Goal: Check status: Check status

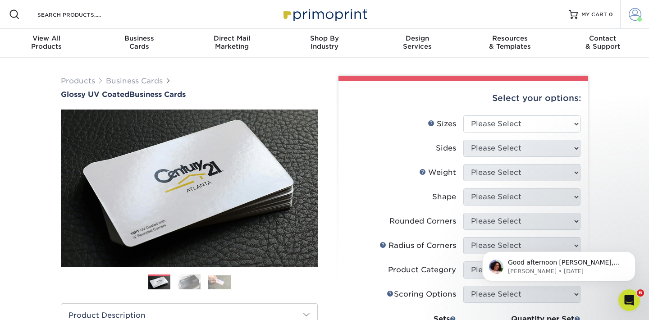
click at [634, 18] on span at bounding box center [634, 14] width 13 height 13
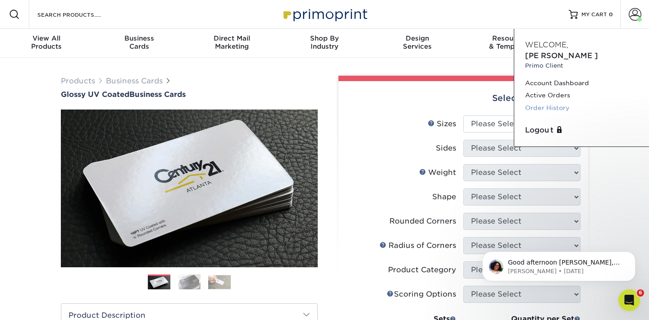
click at [546, 102] on link "Order History" at bounding box center [581, 108] width 113 height 12
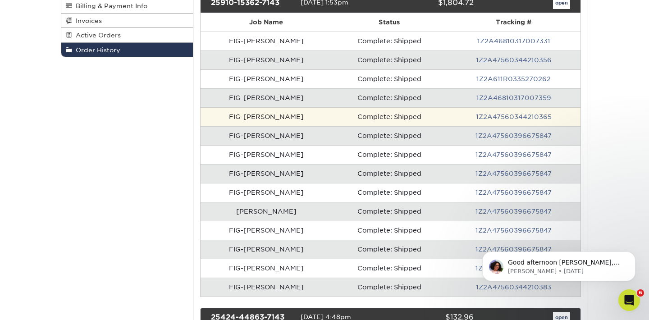
scroll to position [172, 0]
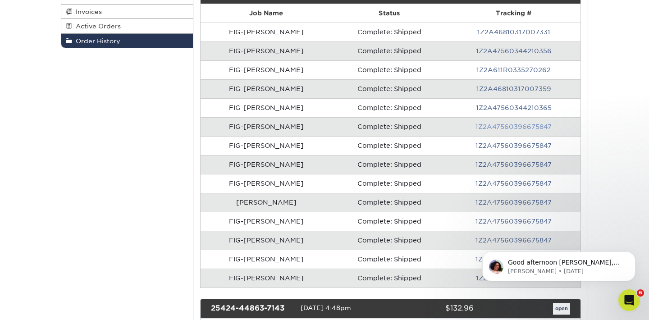
click at [520, 125] on link "1Z2A47560396675847" at bounding box center [513, 126] width 76 height 7
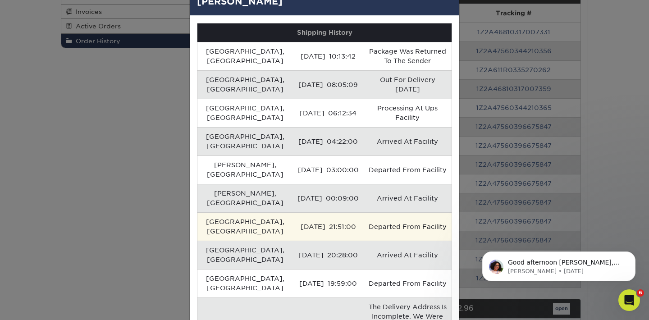
scroll to position [0, 0]
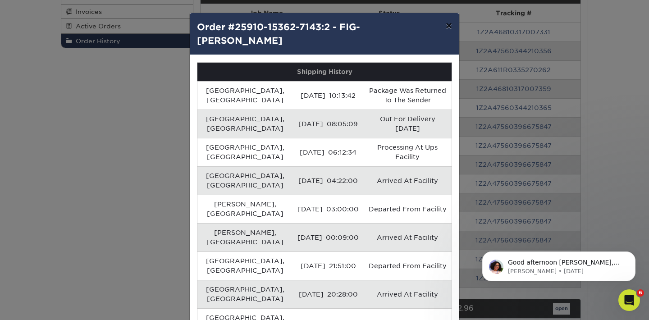
click at [449, 27] on button "×" at bounding box center [448, 25] width 21 height 25
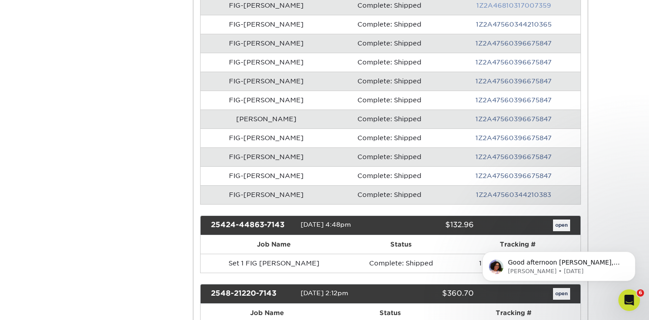
scroll to position [257, 0]
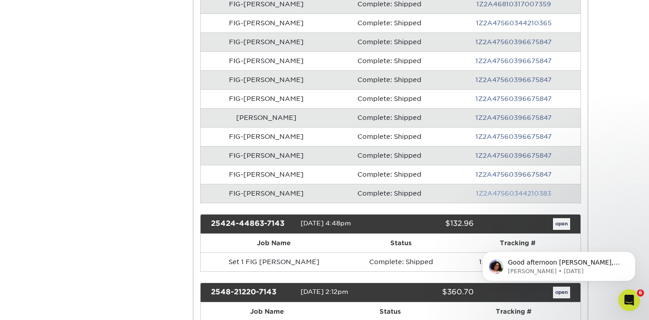
click at [524, 196] on link "1Z2A47560344210383" at bounding box center [513, 193] width 75 height 7
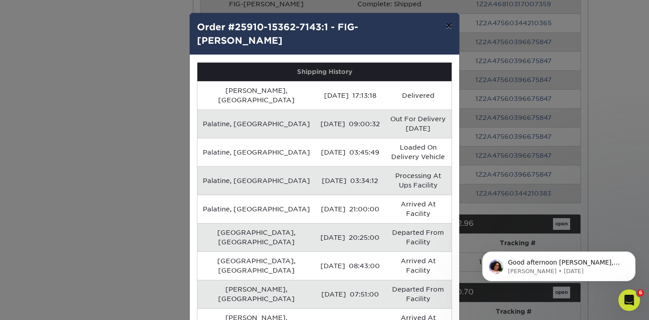
click at [449, 27] on button "×" at bounding box center [448, 25] width 21 height 25
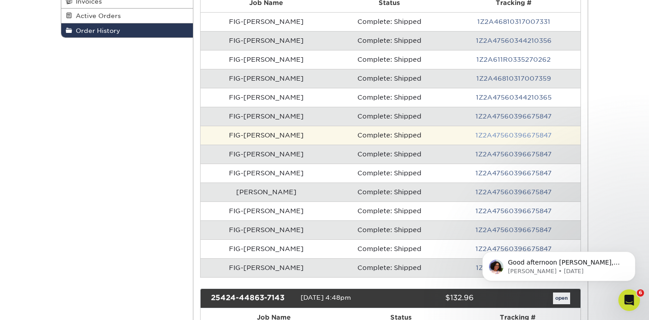
scroll to position [174, 0]
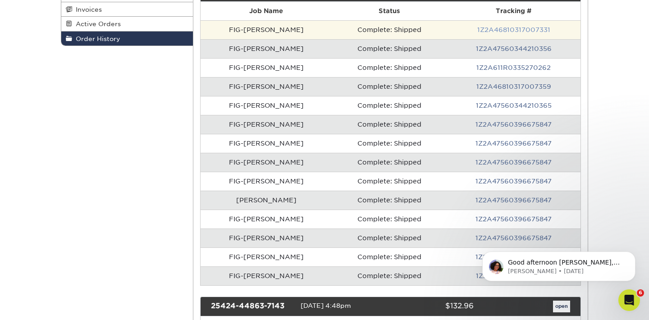
click at [537, 31] on link "1Z2A46810317007331" at bounding box center [513, 29] width 73 height 7
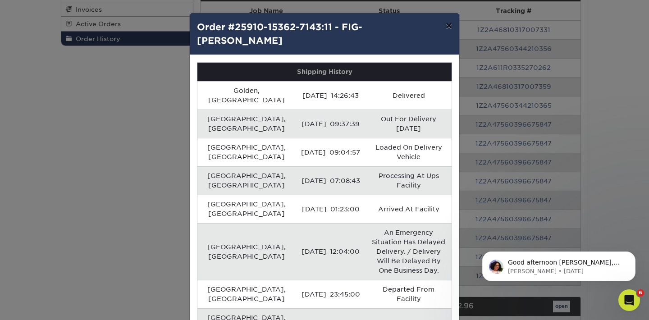
click at [450, 24] on button "×" at bounding box center [448, 25] width 21 height 25
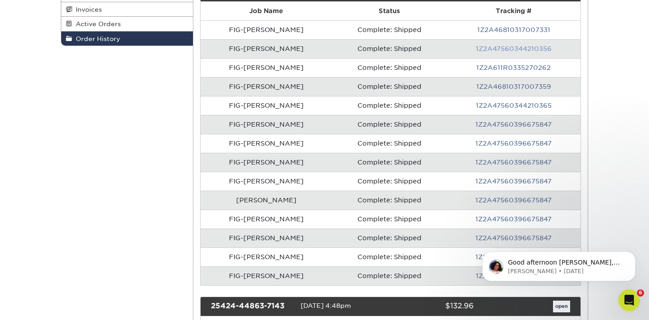
click at [525, 48] on link "1Z2A47560344210356" at bounding box center [514, 48] width 76 height 7
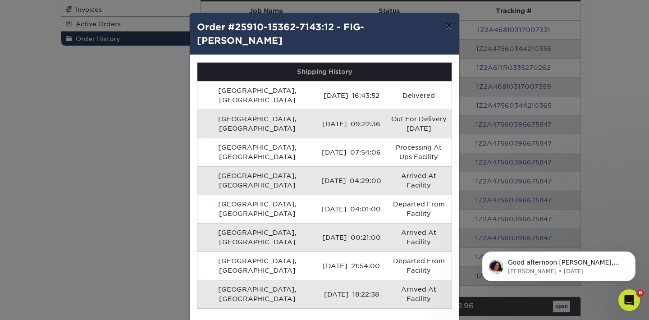
click at [450, 25] on button "×" at bounding box center [448, 25] width 21 height 25
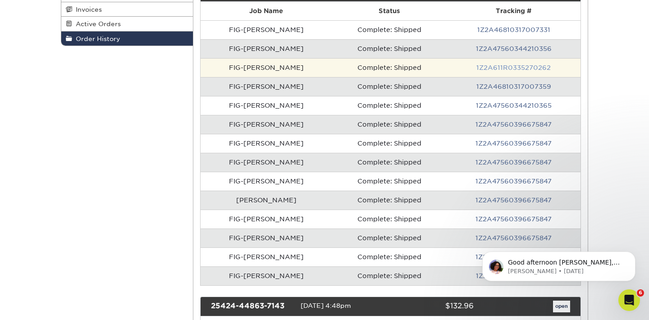
click at [512, 69] on link "1Z2A611R0335270262" at bounding box center [513, 67] width 74 height 7
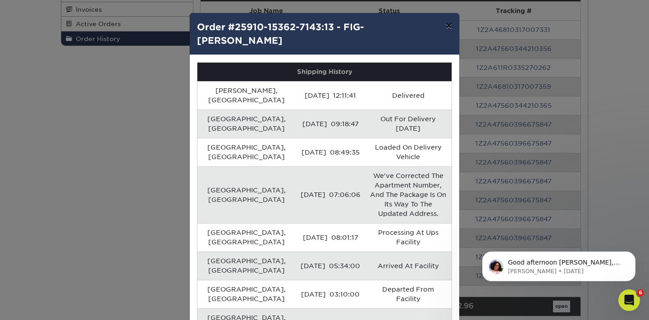
click at [448, 25] on button "×" at bounding box center [448, 25] width 21 height 25
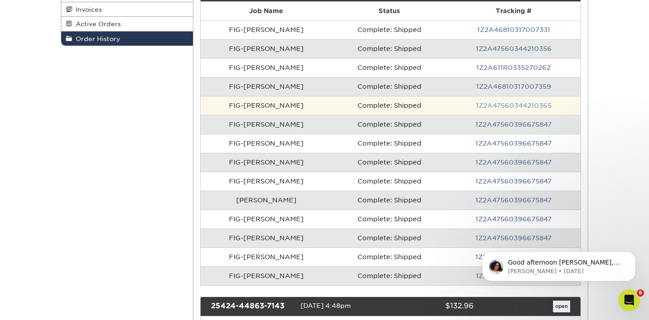
click at [521, 109] on link "1Z2A47560344210365" at bounding box center [514, 105] width 76 height 7
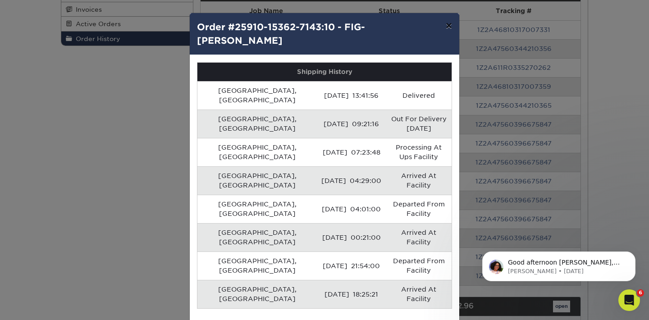
click at [450, 27] on button "×" at bounding box center [448, 25] width 21 height 25
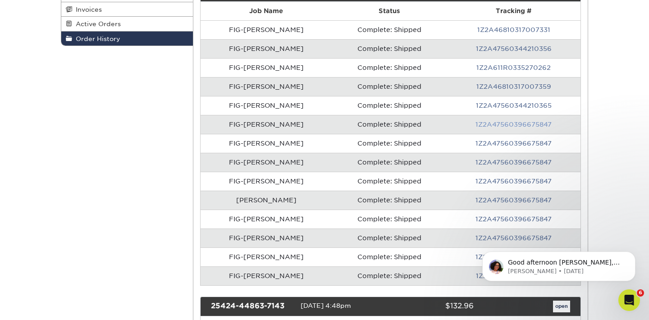
click at [540, 123] on link "1Z2A47560396675847" at bounding box center [513, 124] width 76 height 7
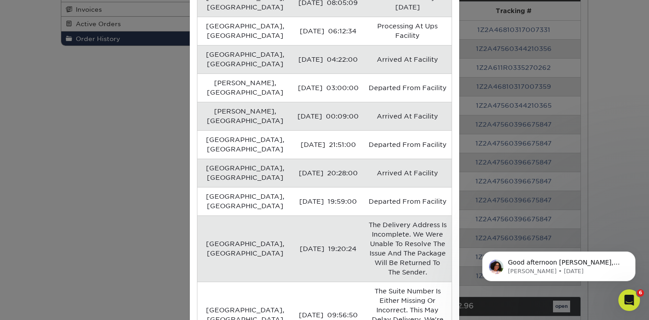
scroll to position [0, 0]
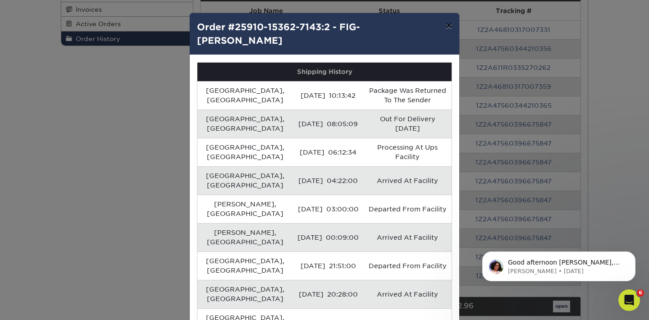
click at [450, 27] on button "×" at bounding box center [448, 25] width 21 height 25
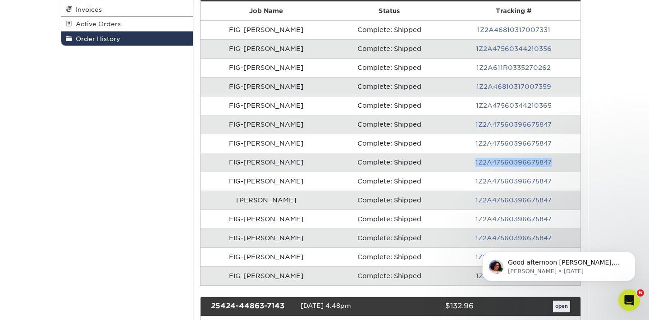
drag, startPoint x: 556, startPoint y: 162, endPoint x: 474, endPoint y: 163, distance: 81.5
click at [474, 163] on td "1Z2A47560396675847" at bounding box center [513, 162] width 134 height 19
copy link "1Z2A47560396675847"
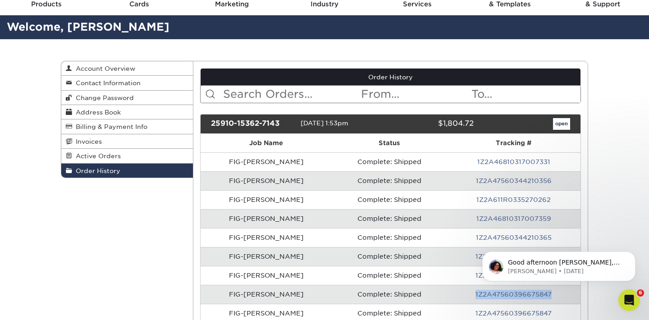
scroll to position [50, 0]
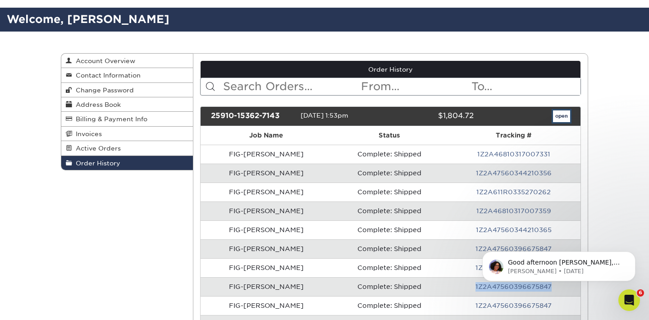
click at [564, 118] on link "open" at bounding box center [561, 116] width 17 height 12
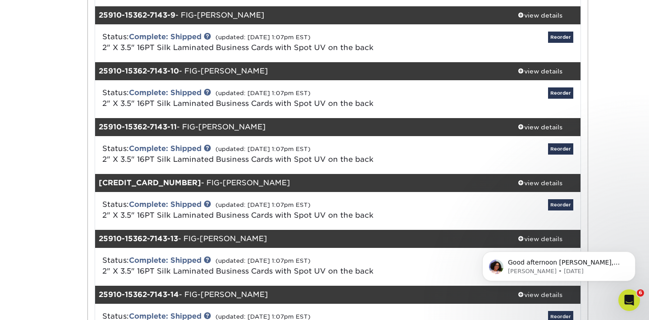
scroll to position [597, 0]
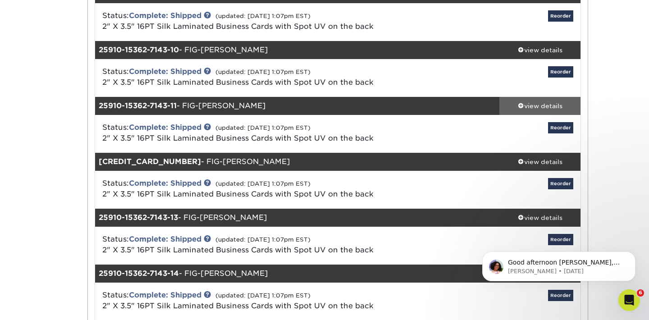
click at [520, 105] on span at bounding box center [521, 105] width 6 height 6
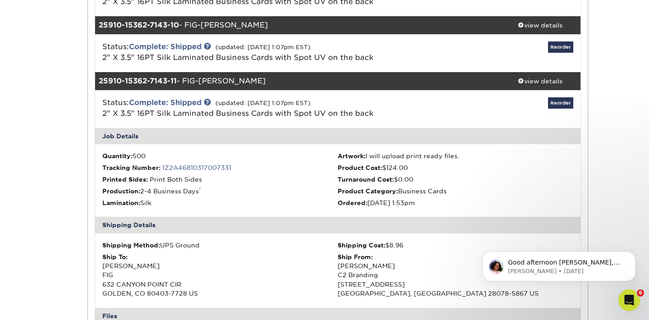
scroll to position [623, 0]
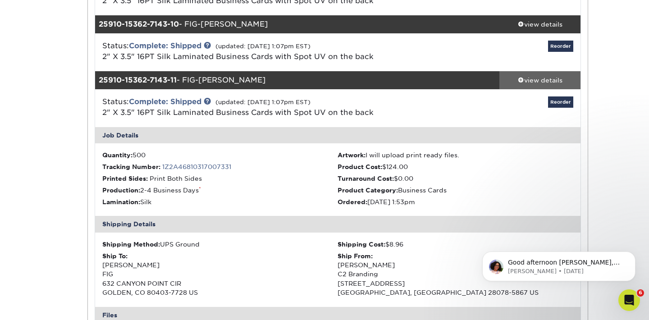
click at [520, 82] on span at bounding box center [521, 80] width 6 height 6
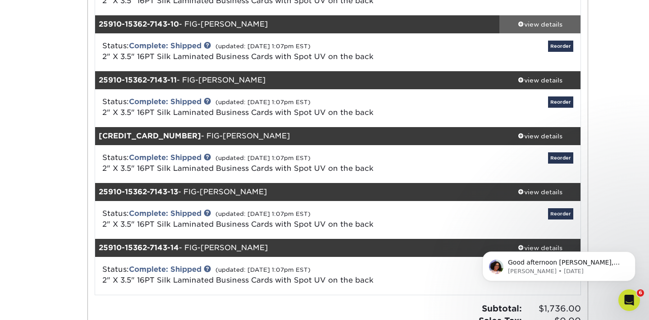
click at [520, 25] on span at bounding box center [521, 24] width 6 height 6
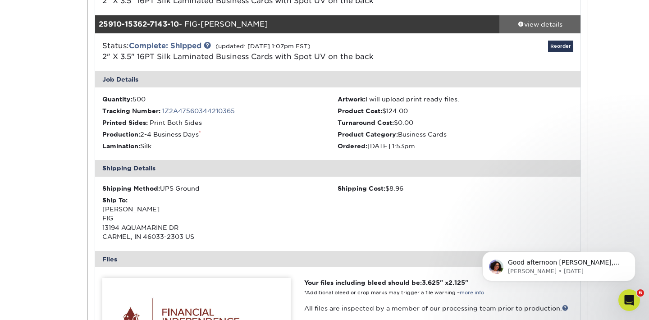
click at [520, 25] on span at bounding box center [521, 24] width 6 height 6
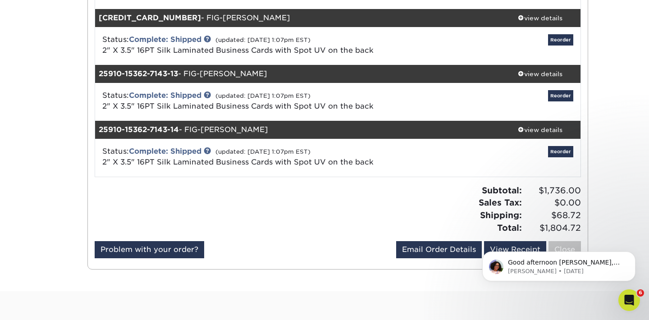
scroll to position [785, 0]
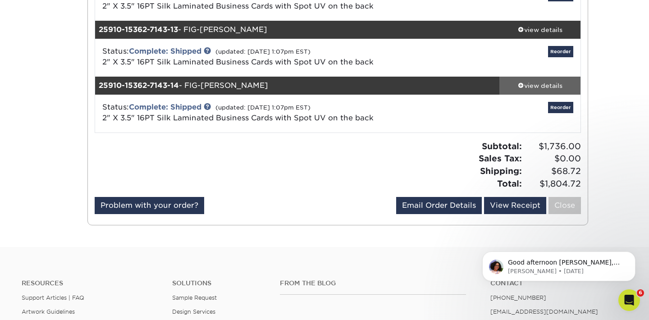
click at [520, 86] on span at bounding box center [521, 85] width 6 height 6
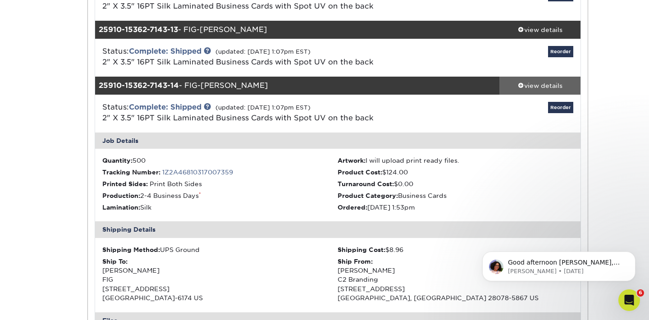
click at [520, 86] on span at bounding box center [521, 85] width 6 height 6
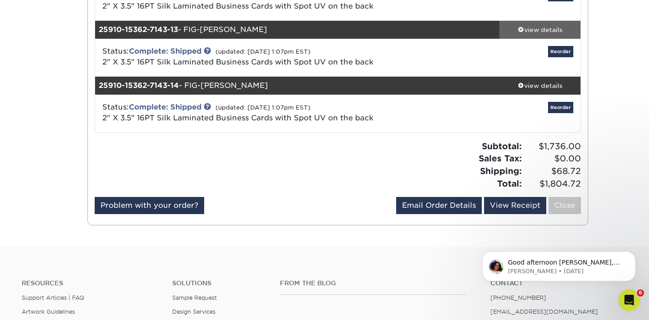
click at [520, 31] on span at bounding box center [521, 29] width 6 height 6
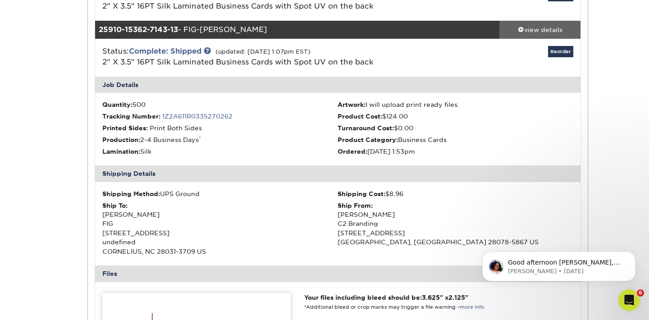
click at [520, 31] on span at bounding box center [521, 29] width 6 height 6
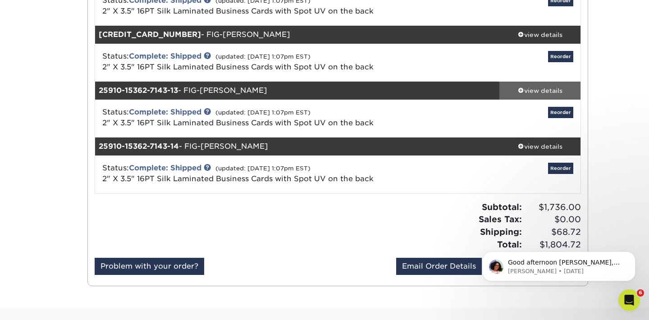
scroll to position [721, 0]
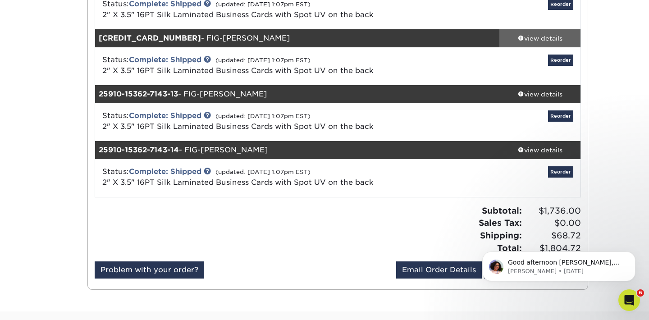
click at [519, 38] on span at bounding box center [521, 38] width 6 height 6
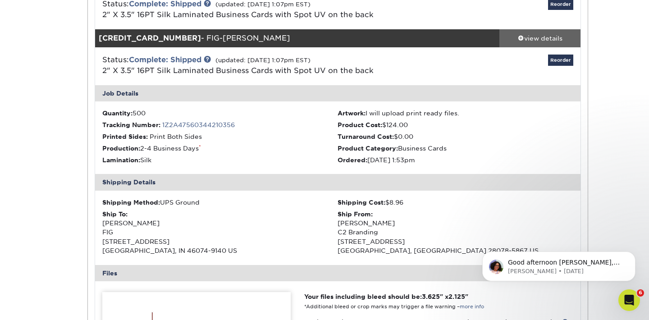
click at [519, 38] on span at bounding box center [521, 38] width 6 height 6
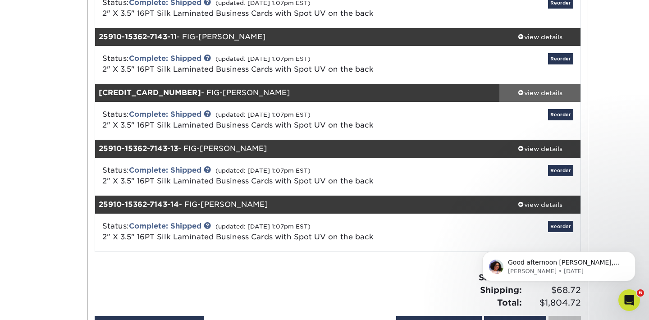
scroll to position [665, 0]
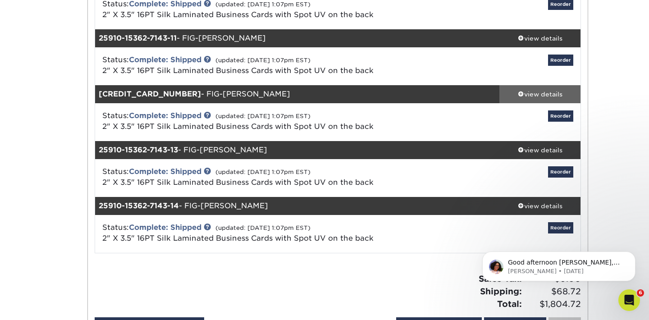
click at [519, 38] on span at bounding box center [521, 38] width 6 height 6
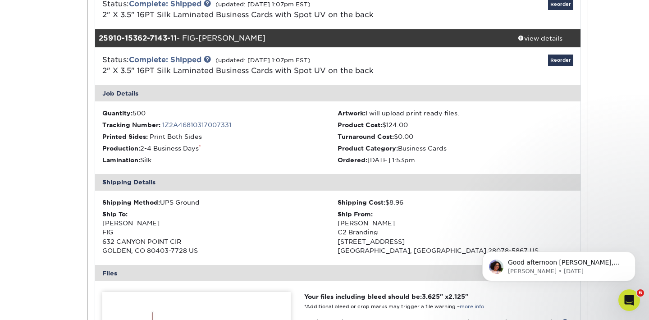
click at [519, 38] on span at bounding box center [521, 38] width 6 height 6
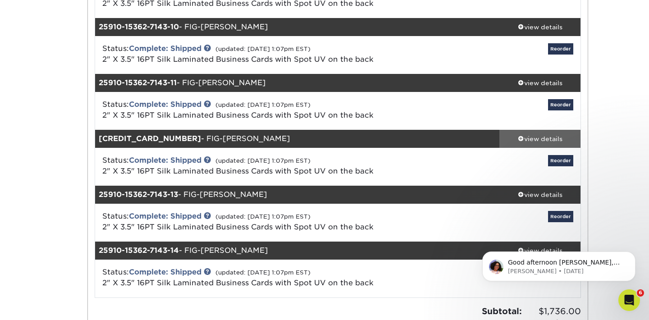
scroll to position [615, 0]
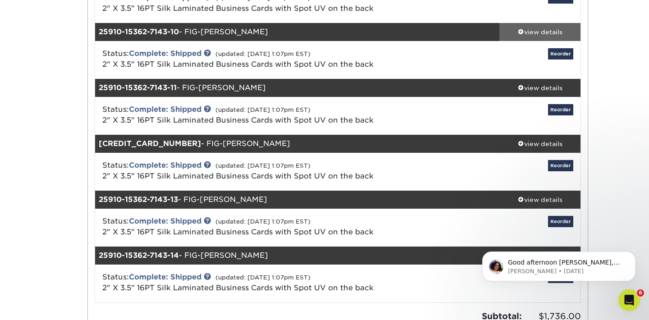
click at [520, 29] on span at bounding box center [521, 31] width 6 height 6
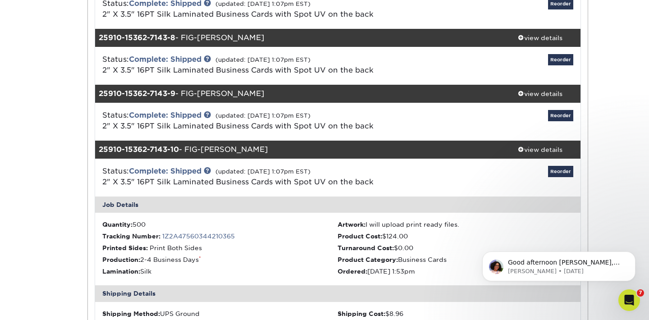
scroll to position [494, 0]
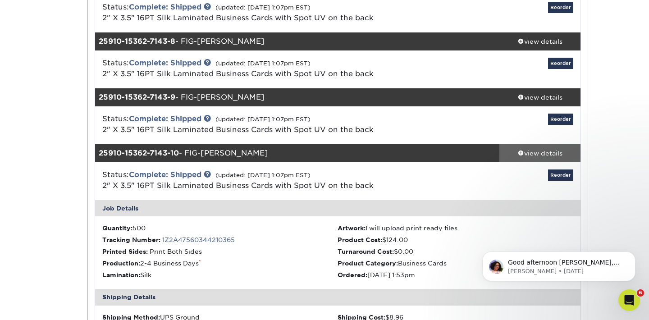
click at [521, 153] on span at bounding box center [521, 153] width 6 height 6
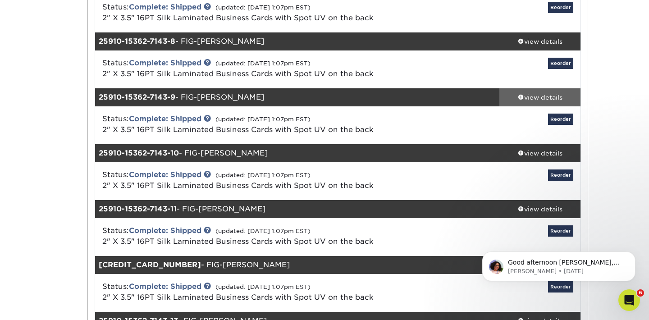
click at [519, 97] on span at bounding box center [521, 97] width 6 height 6
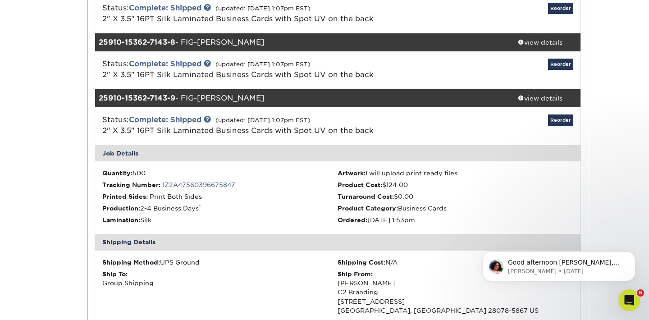
scroll to position [490, 0]
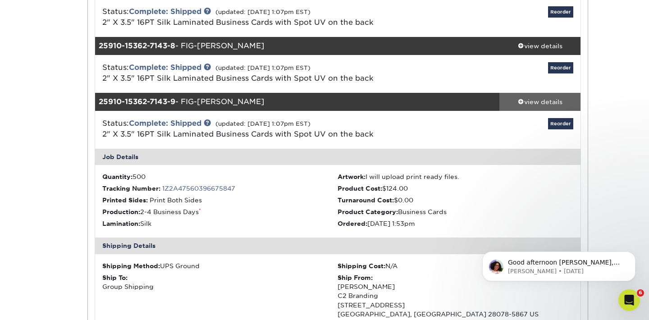
click at [521, 103] on span at bounding box center [521, 101] width 6 height 6
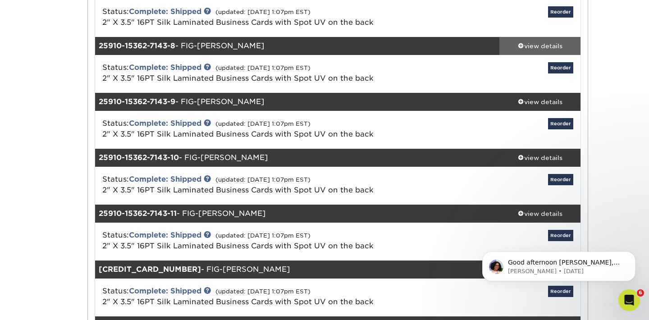
click at [521, 44] on span at bounding box center [521, 45] width 6 height 6
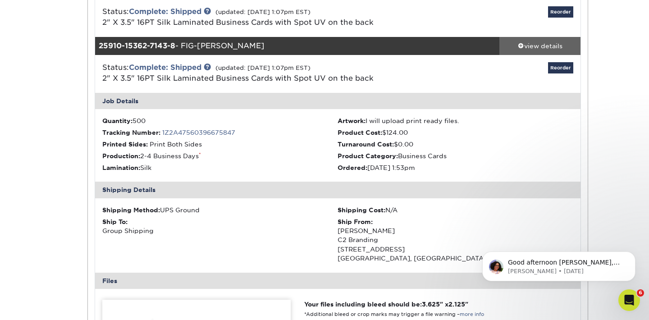
click at [521, 44] on span at bounding box center [521, 45] width 6 height 6
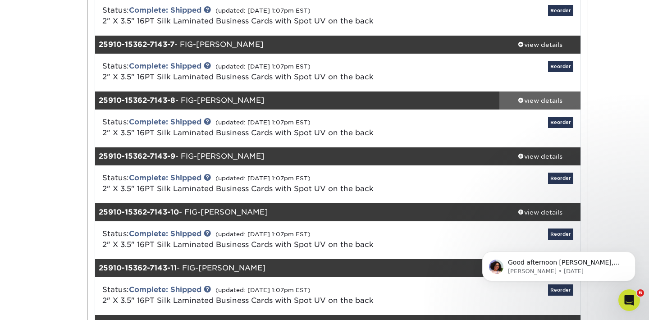
scroll to position [432, 0]
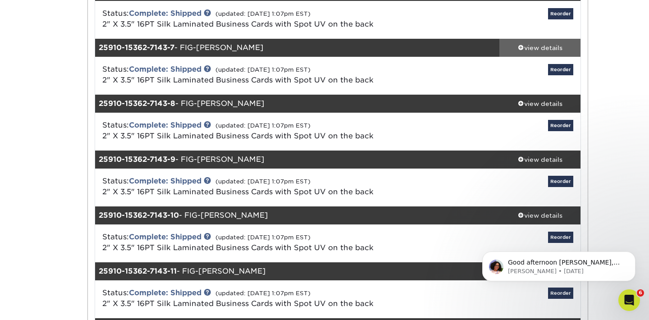
click at [521, 47] on span at bounding box center [521, 47] width 6 height 6
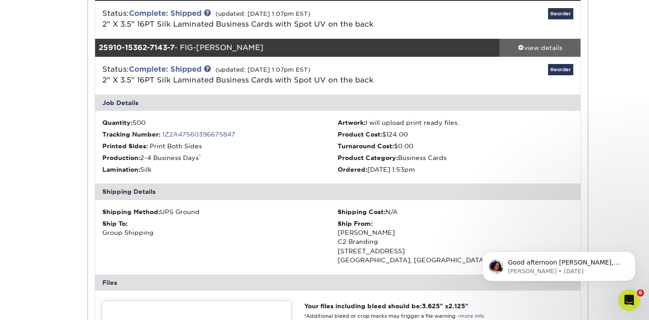
click at [521, 47] on span at bounding box center [521, 47] width 6 height 6
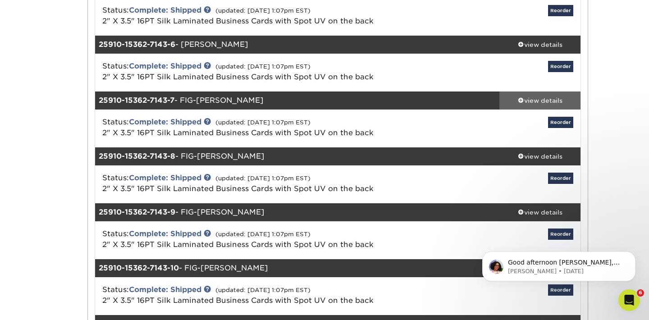
scroll to position [379, 0]
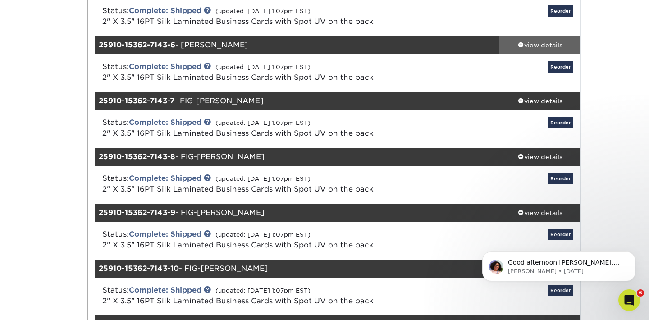
click at [521, 45] on span at bounding box center [521, 44] width 6 height 6
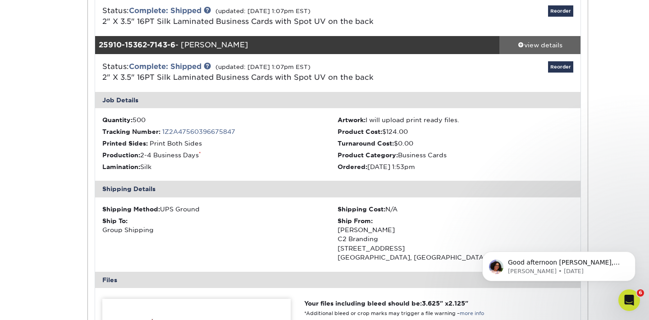
click at [521, 45] on span at bounding box center [521, 44] width 6 height 6
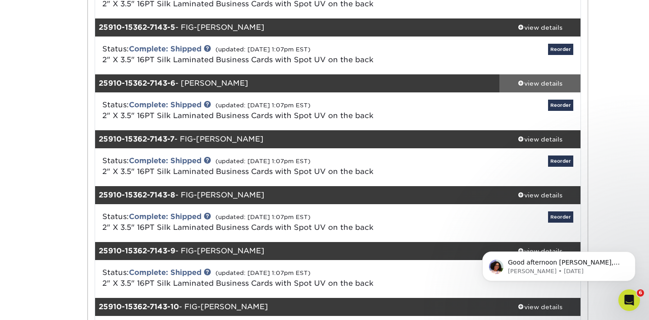
scroll to position [323, 0]
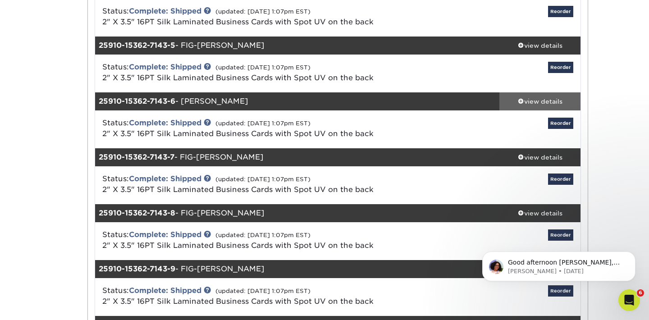
click at [521, 45] on span at bounding box center [521, 45] width 6 height 6
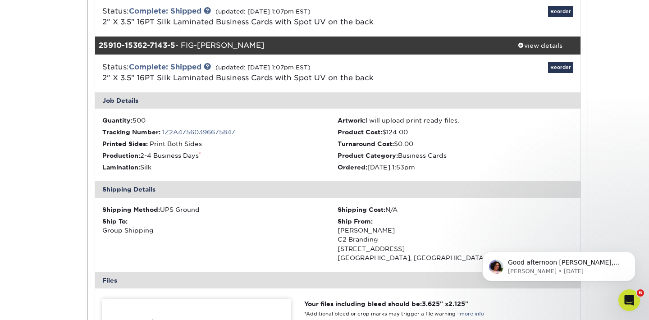
click at [521, 45] on span at bounding box center [521, 45] width 6 height 6
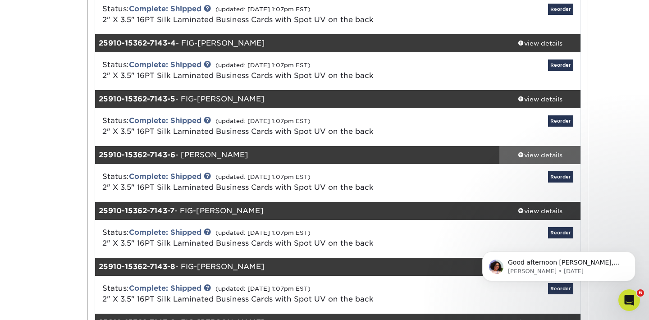
scroll to position [268, 0]
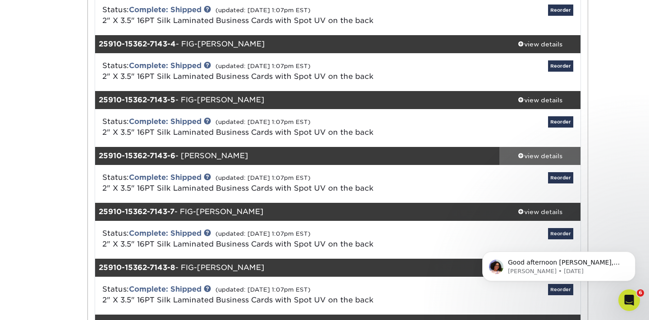
click at [521, 45] on span at bounding box center [521, 44] width 6 height 6
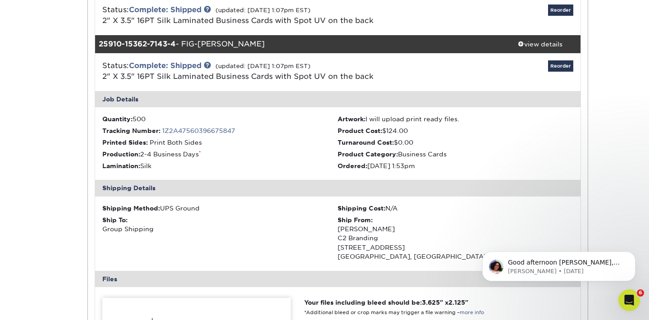
click at [521, 45] on span at bounding box center [521, 44] width 6 height 6
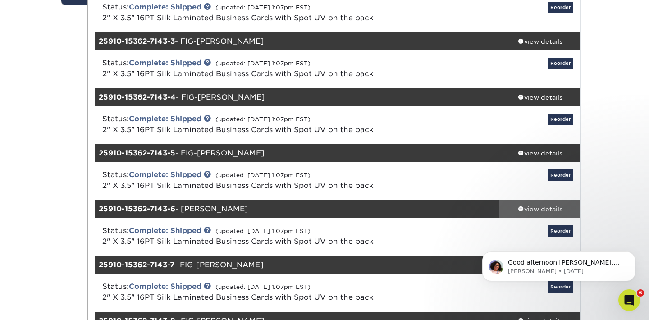
scroll to position [214, 0]
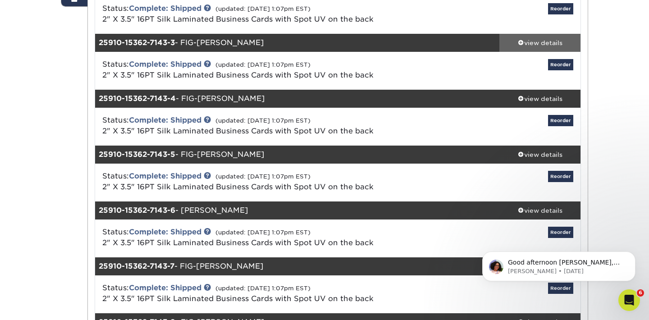
click at [521, 42] on span at bounding box center [521, 42] width 6 height 6
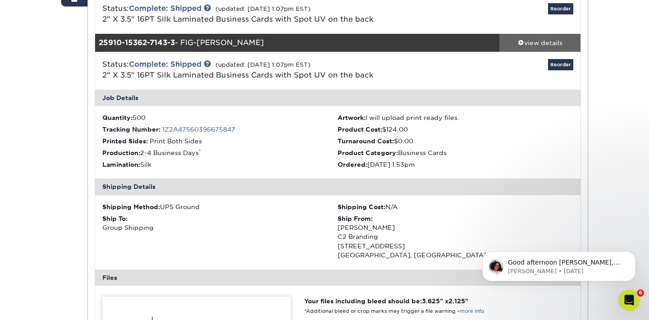
click at [521, 42] on span at bounding box center [521, 42] width 6 height 6
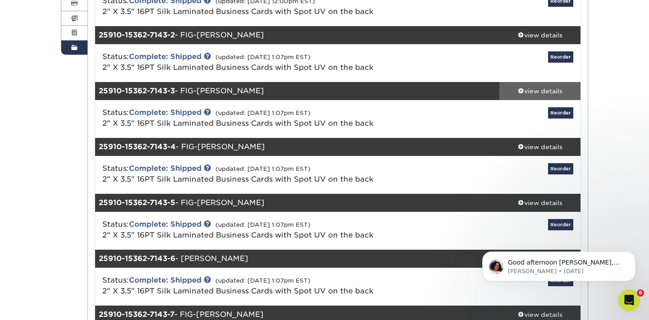
scroll to position [154, 0]
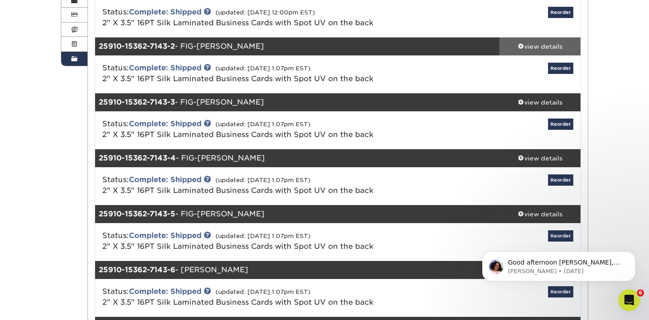
click at [520, 45] on span at bounding box center [521, 46] width 6 height 6
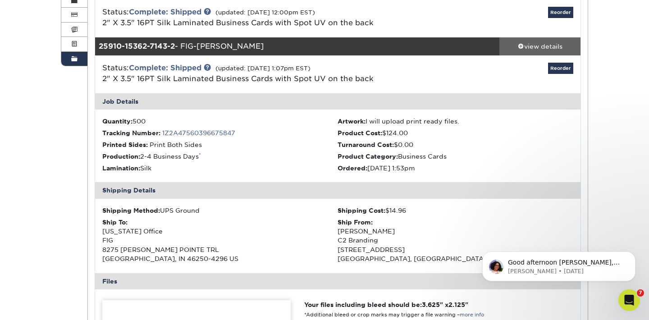
click at [520, 45] on span at bounding box center [521, 46] width 6 height 6
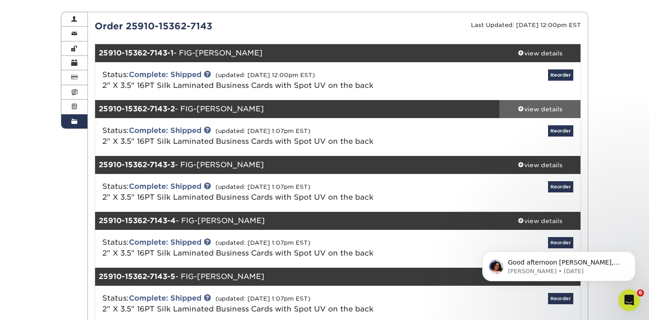
scroll to position [89, 0]
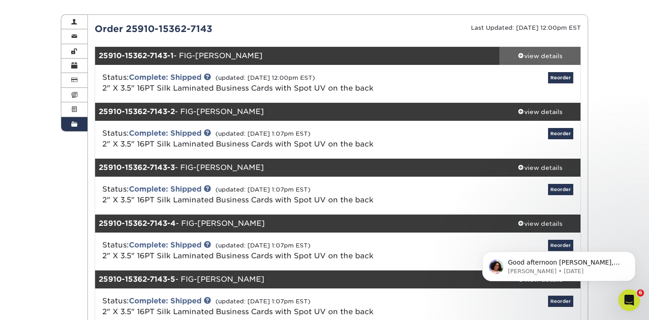
click at [519, 55] on span at bounding box center [521, 55] width 6 height 6
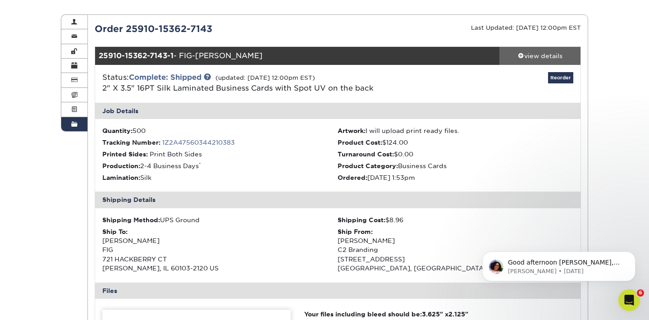
click at [519, 55] on span at bounding box center [521, 55] width 6 height 6
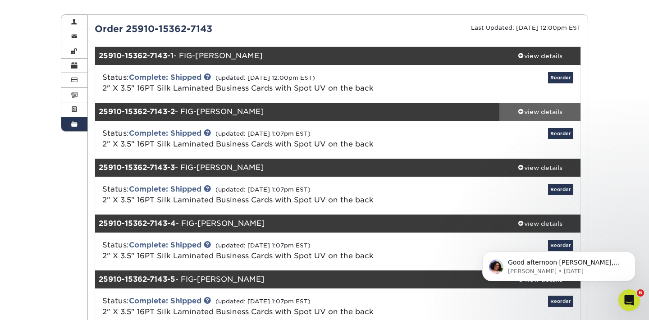
click at [519, 112] on span at bounding box center [521, 111] width 6 height 6
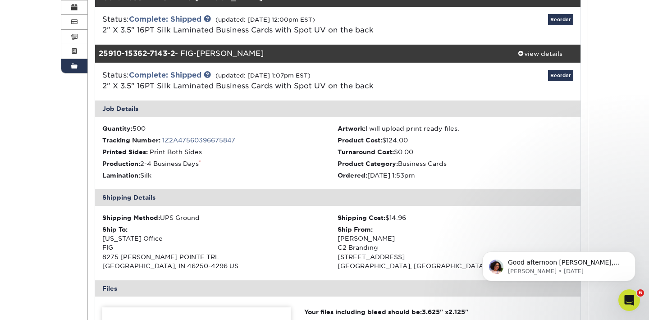
scroll to position [173, 0]
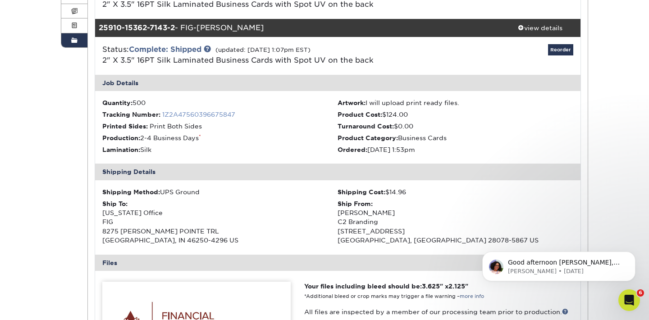
click at [192, 114] on link "1Z2A47560396675847" at bounding box center [198, 114] width 73 height 7
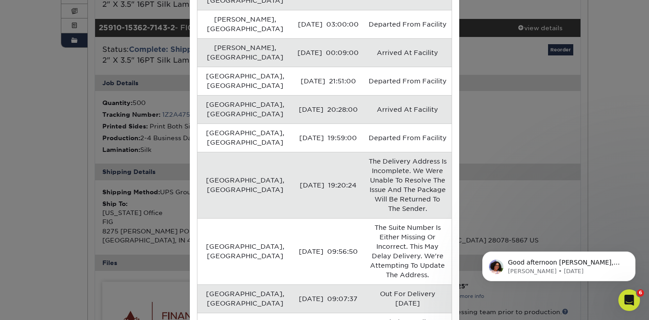
scroll to position [0, 0]
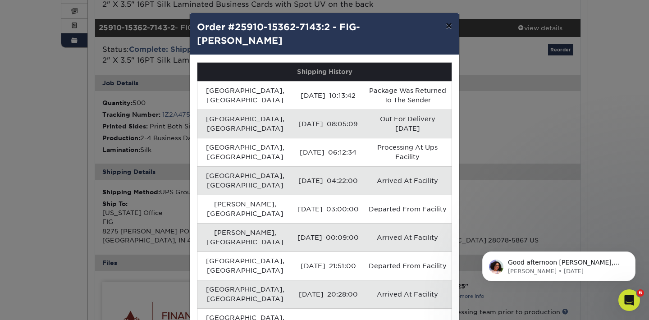
click at [449, 26] on button "×" at bounding box center [448, 25] width 21 height 25
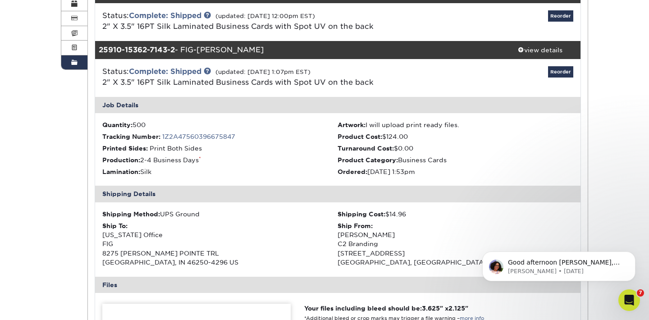
scroll to position [147, 0]
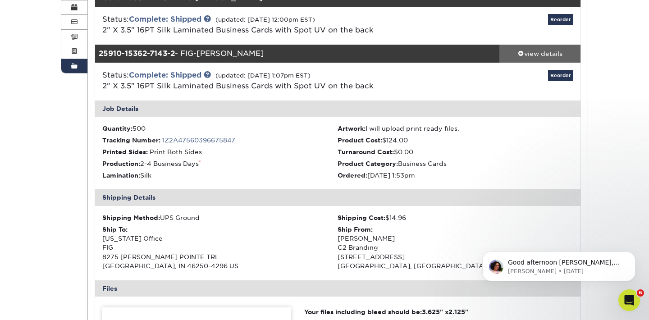
click at [519, 52] on span at bounding box center [521, 53] width 6 height 6
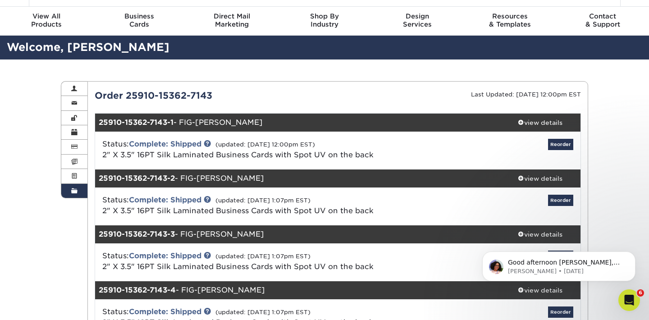
scroll to position [19, 0]
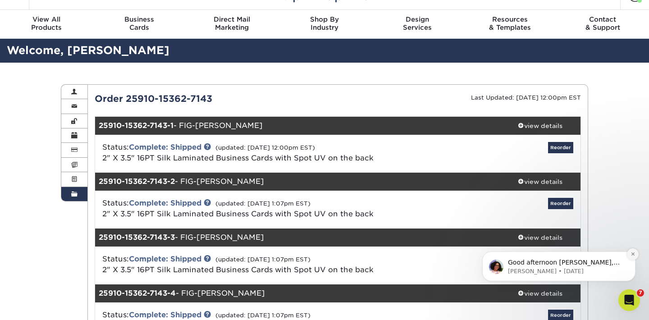
click at [632, 255] on icon "Dismiss notification" at bounding box center [632, 253] width 3 height 3
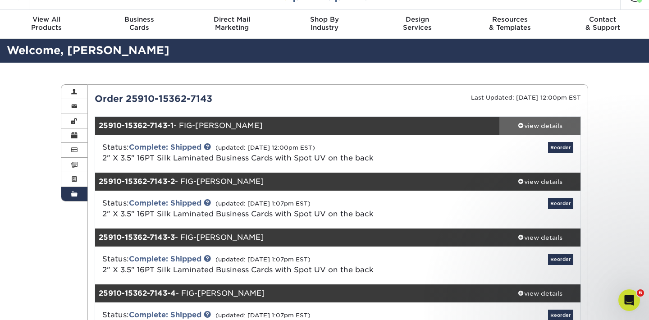
click at [519, 126] on span at bounding box center [521, 125] width 6 height 6
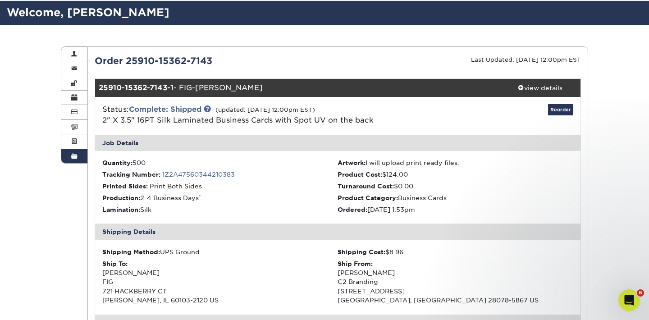
scroll to position [49, 0]
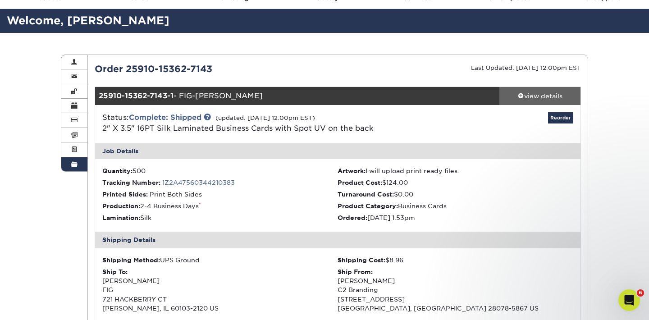
click at [520, 96] on span at bounding box center [521, 95] width 6 height 6
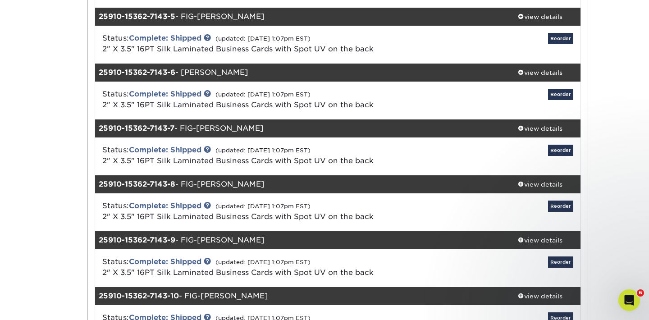
scroll to position [358, 0]
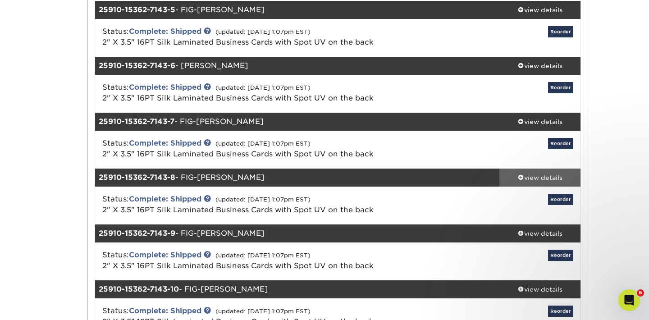
click at [519, 177] on span at bounding box center [521, 177] width 6 height 6
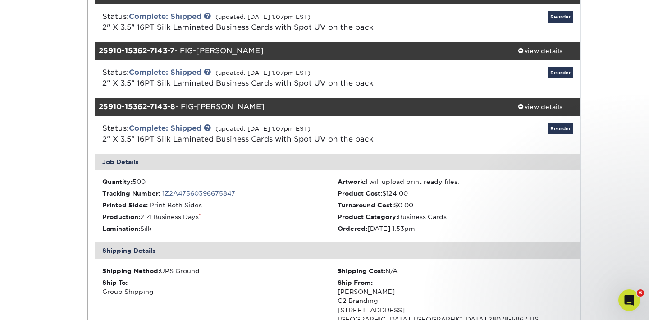
scroll to position [426, 0]
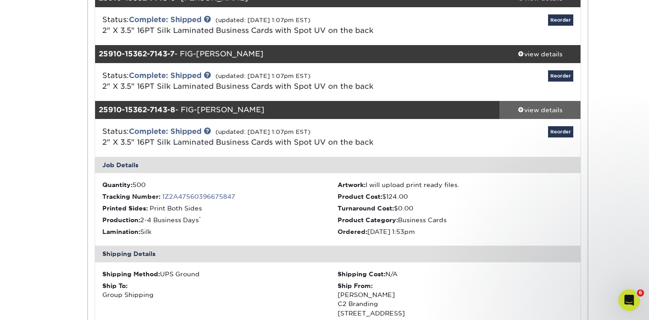
click at [519, 110] on span at bounding box center [521, 109] width 6 height 6
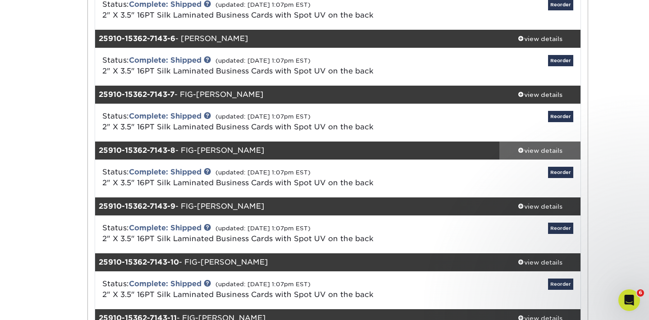
scroll to position [375, 0]
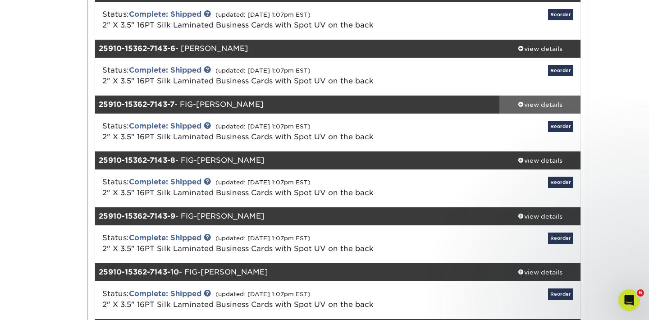
click at [518, 104] on span at bounding box center [521, 104] width 6 height 6
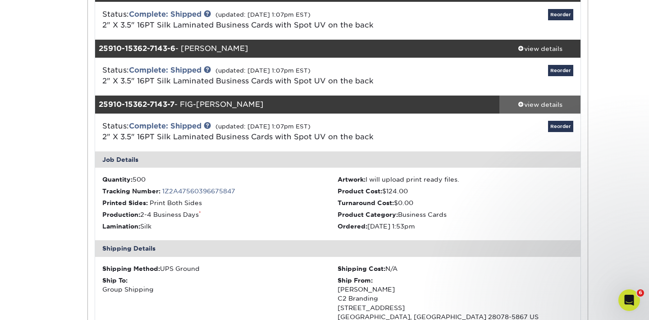
click at [518, 104] on span at bounding box center [521, 104] width 6 height 6
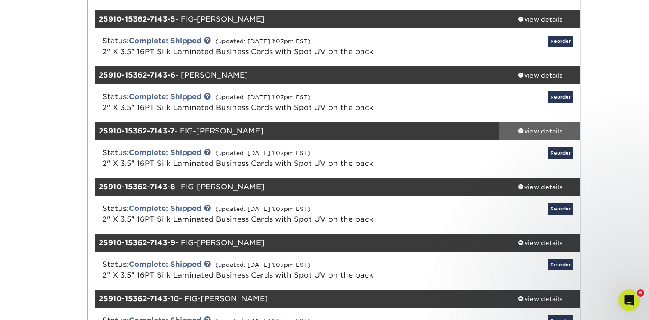
scroll to position [348, 0]
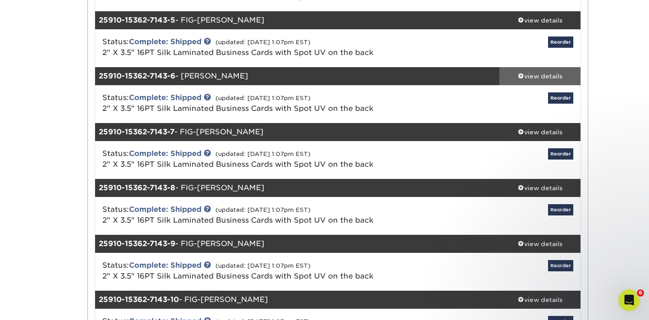
click at [520, 76] on span at bounding box center [521, 76] width 6 height 6
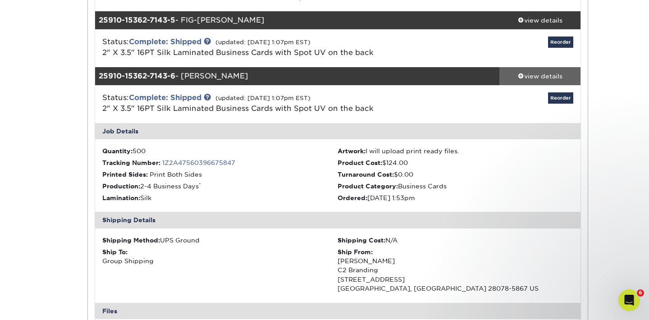
click at [520, 76] on span at bounding box center [521, 76] width 6 height 6
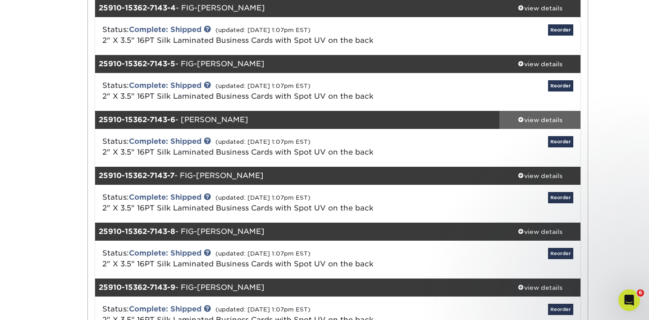
scroll to position [298, 0]
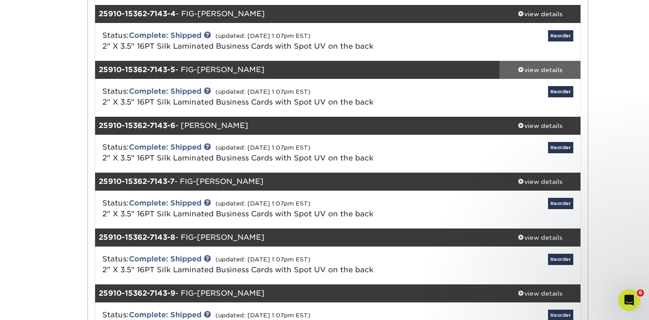
click at [519, 68] on span at bounding box center [521, 69] width 6 height 6
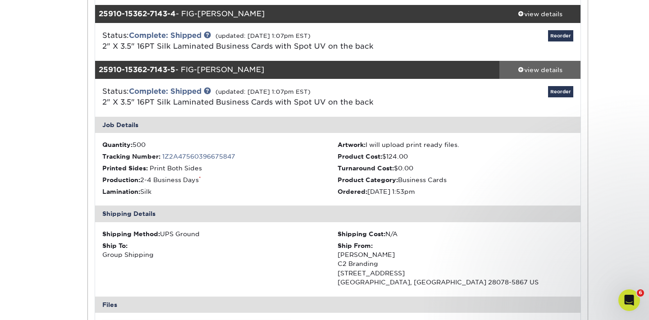
click at [519, 68] on span at bounding box center [521, 69] width 6 height 6
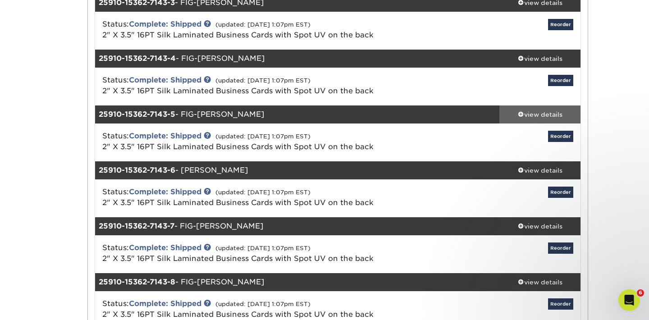
scroll to position [252, 0]
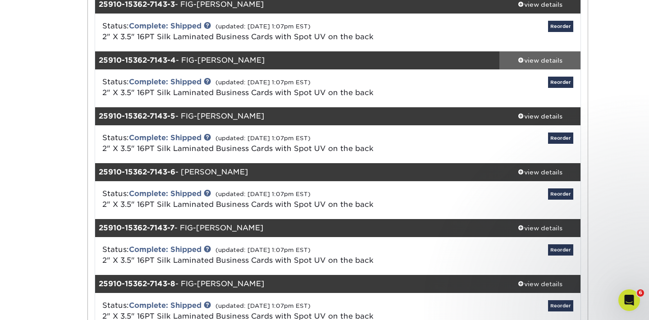
click at [519, 60] on span at bounding box center [521, 60] width 6 height 6
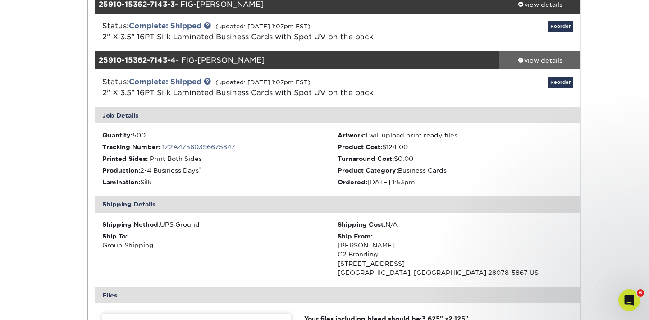
click at [519, 60] on span at bounding box center [521, 60] width 6 height 6
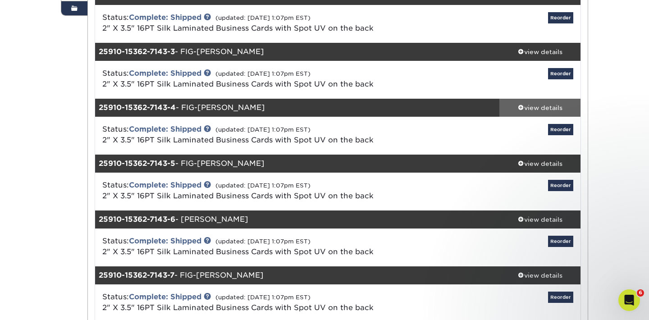
scroll to position [200, 0]
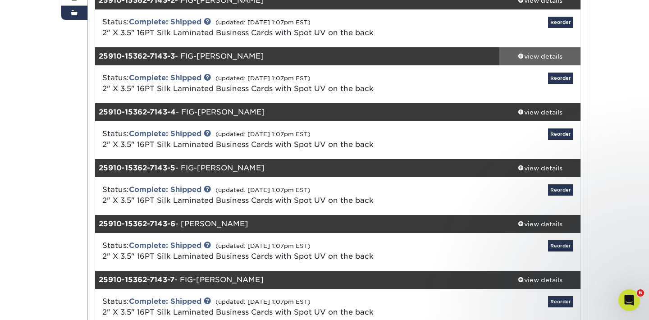
click at [519, 54] on span at bounding box center [521, 56] width 6 height 6
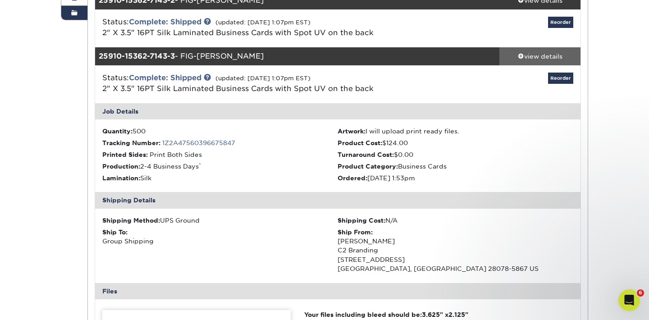
click at [519, 54] on span at bounding box center [521, 56] width 6 height 6
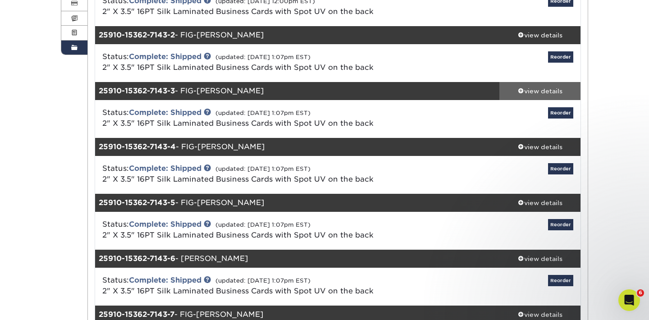
scroll to position [159, 0]
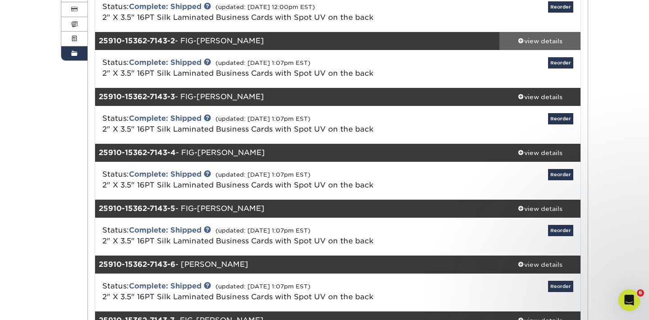
click at [519, 42] on span at bounding box center [521, 40] width 6 height 6
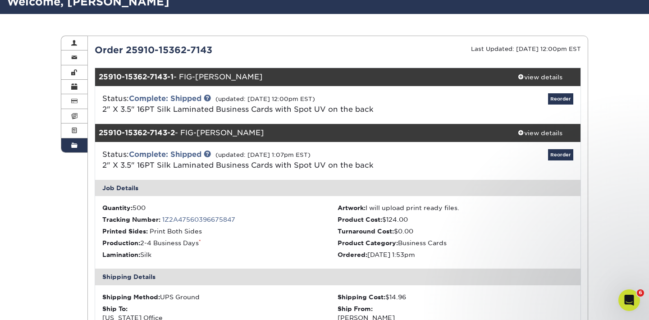
scroll to position [71, 0]
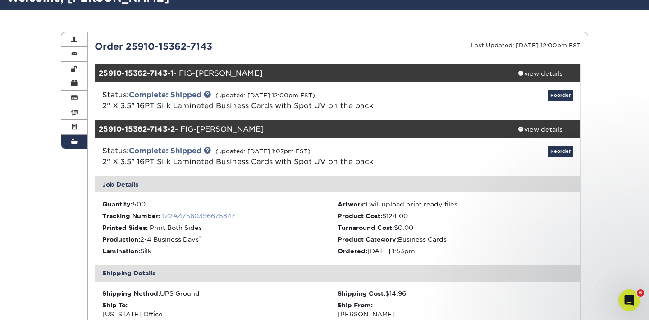
click at [204, 216] on link "1Z2A47560396675847" at bounding box center [198, 215] width 73 height 7
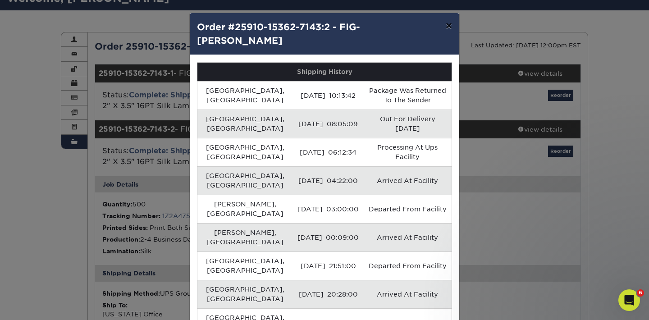
click at [448, 26] on button "×" at bounding box center [448, 25] width 21 height 25
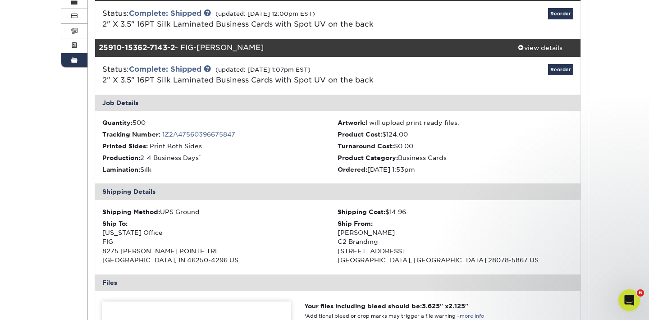
scroll to position [157, 0]
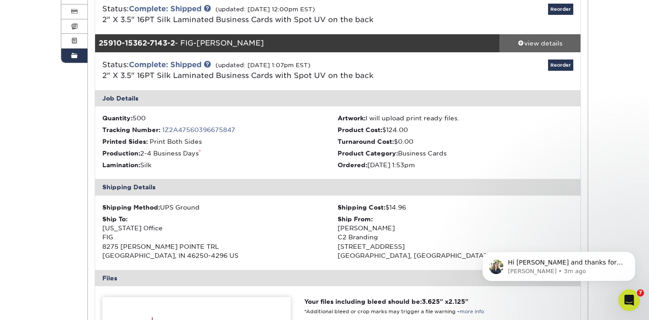
click at [521, 43] on span at bounding box center [521, 43] width 6 height 6
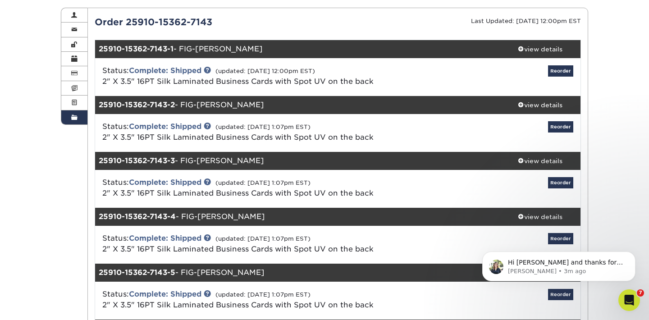
scroll to position [41, 0]
